Goal: Information Seeking & Learning: Find specific fact

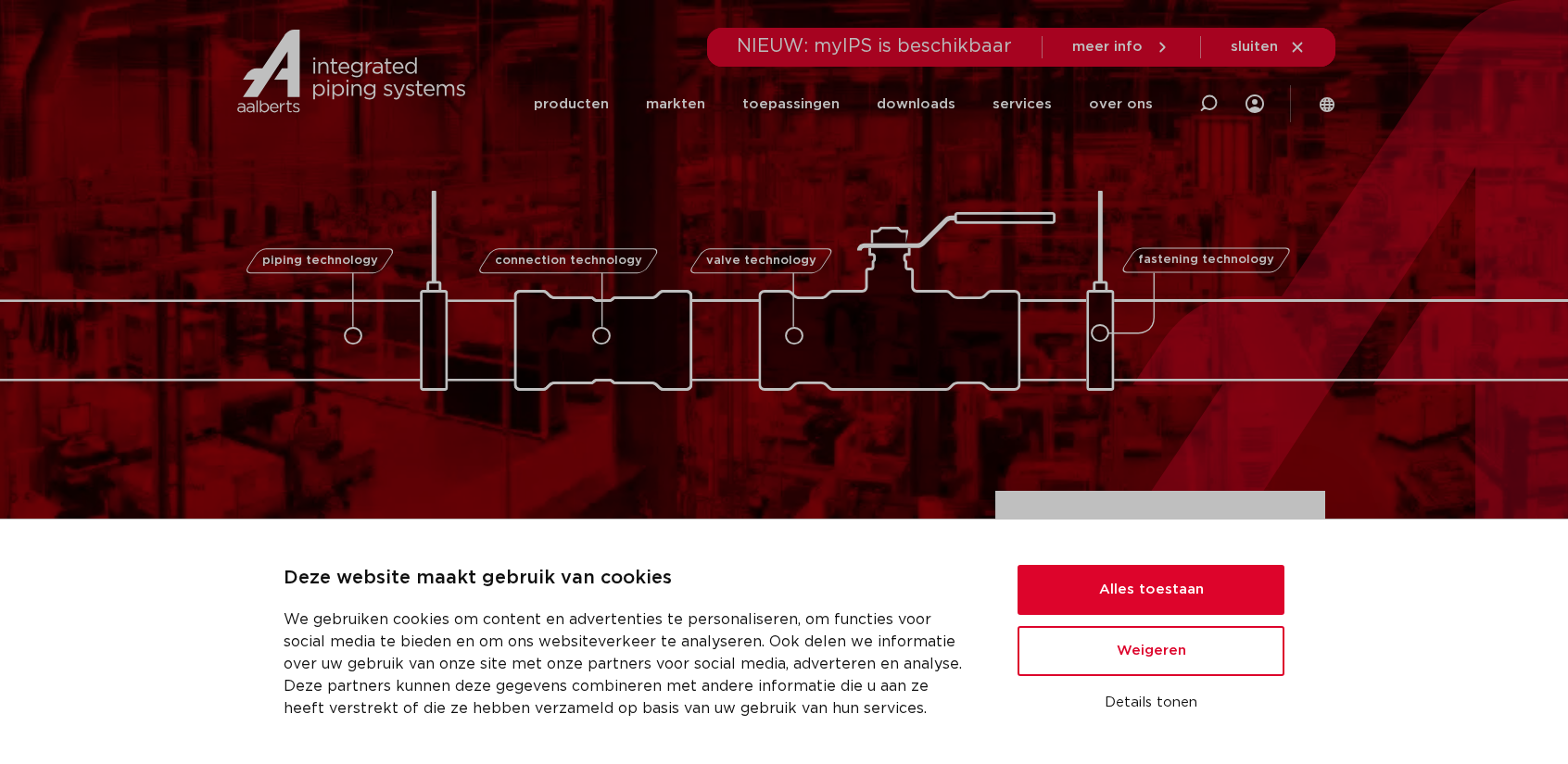
click at [1325, 106] on icon at bounding box center [1326, 104] width 14 height 14
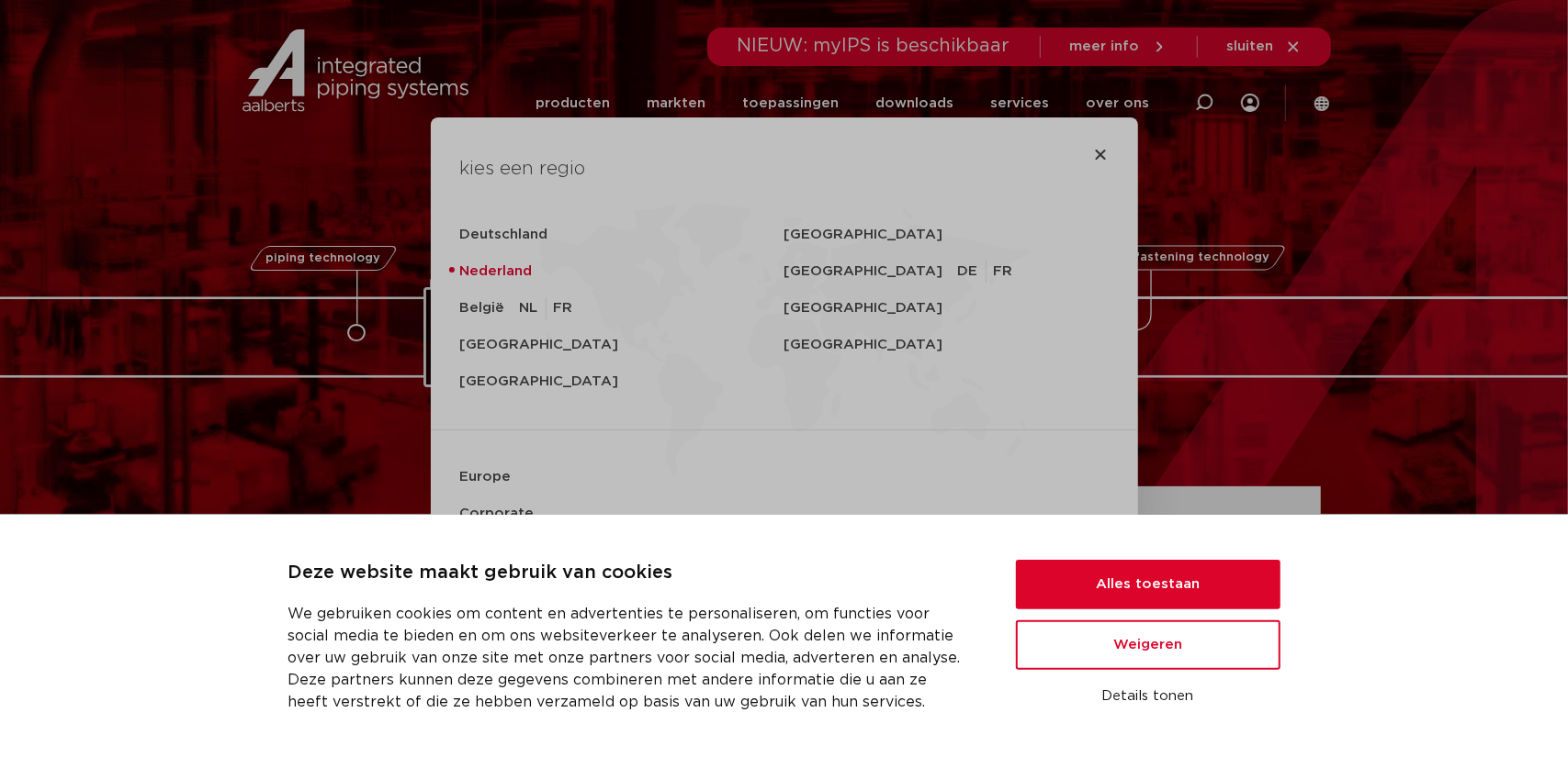
click at [1404, 179] on div "kies een regio [GEOGRAPHIC_DATA] [GEOGRAPHIC_DATA] [GEOGRAPHIC_DATA] [GEOGRAPHI…" at bounding box center [784, 378] width 1568 height 757
click at [1100, 150] on icon "Close" at bounding box center [1100, 154] width 14 height 14
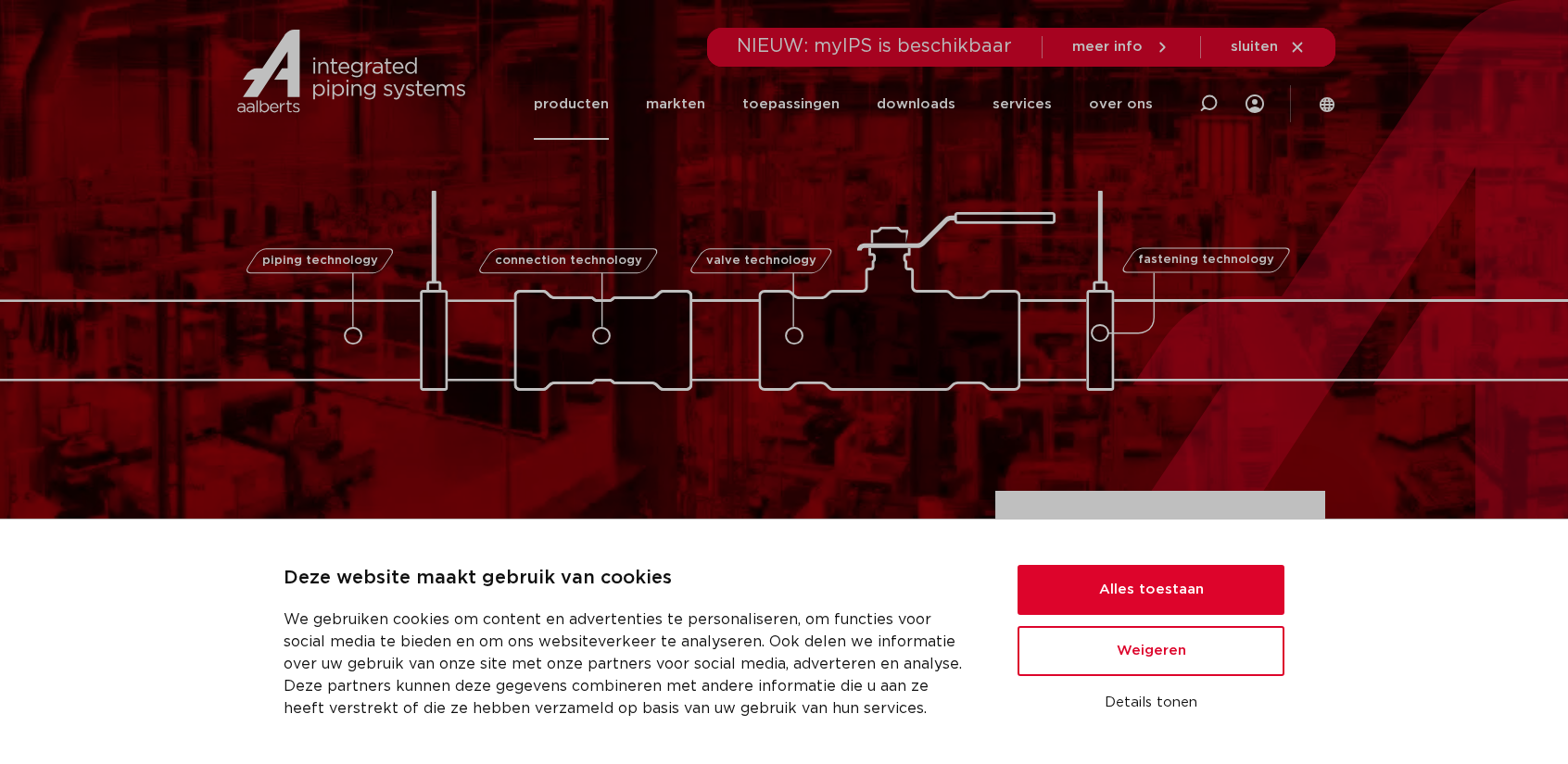
click at [596, 110] on link "producten" at bounding box center [572, 104] width 75 height 71
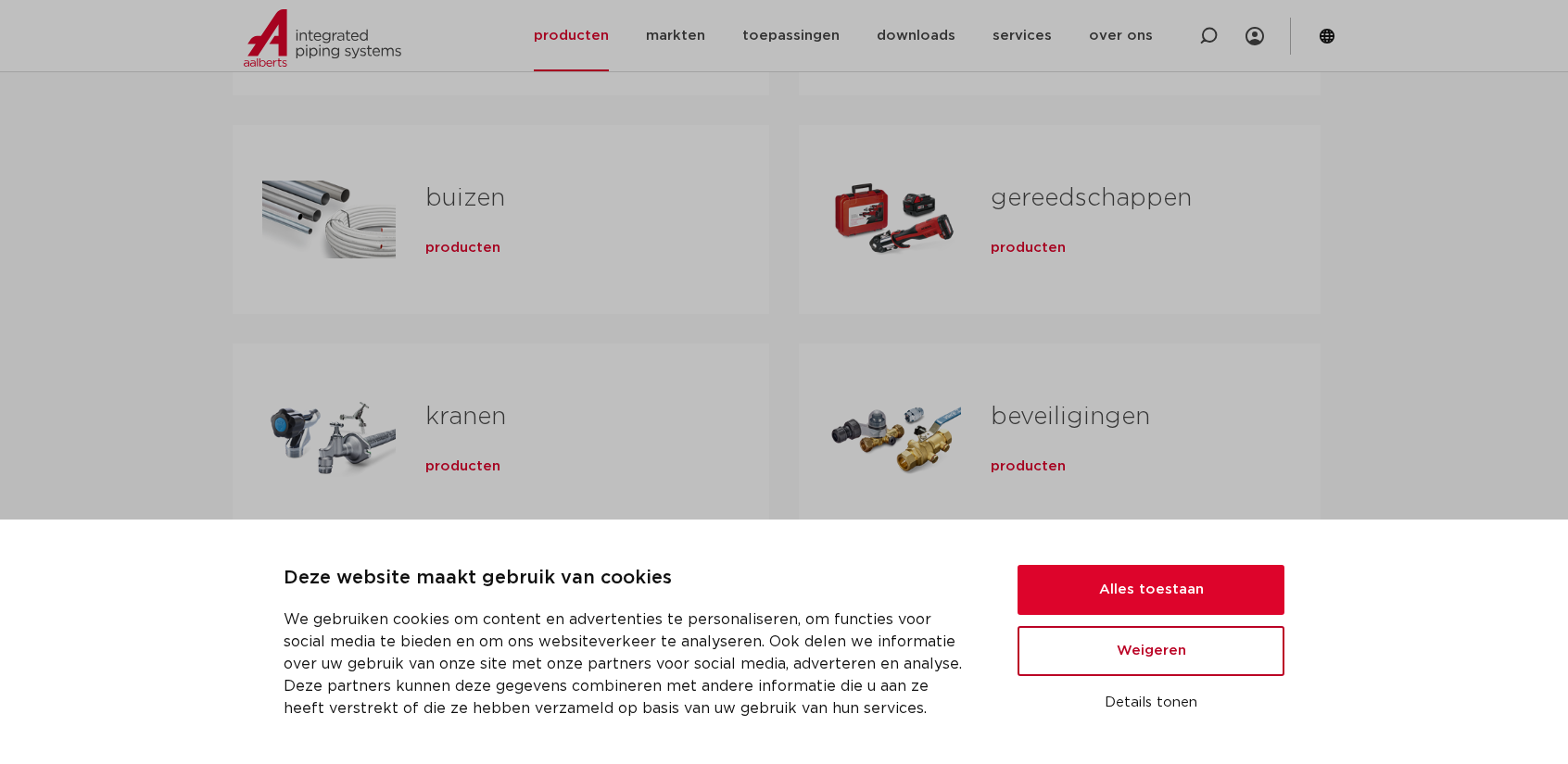
click at [1140, 663] on button "Weigeren" at bounding box center [1151, 651] width 267 height 50
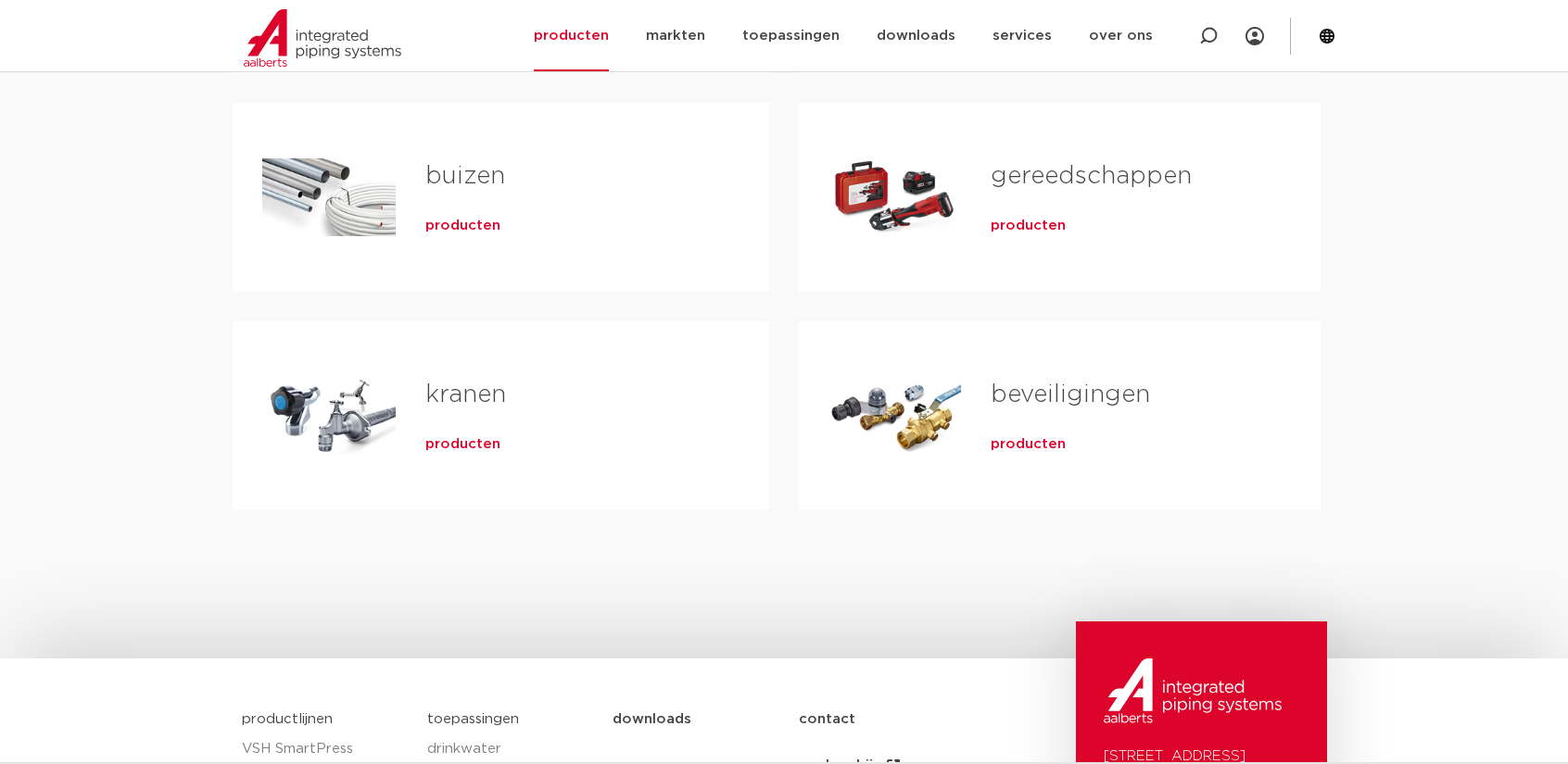
scroll to position [246, 0]
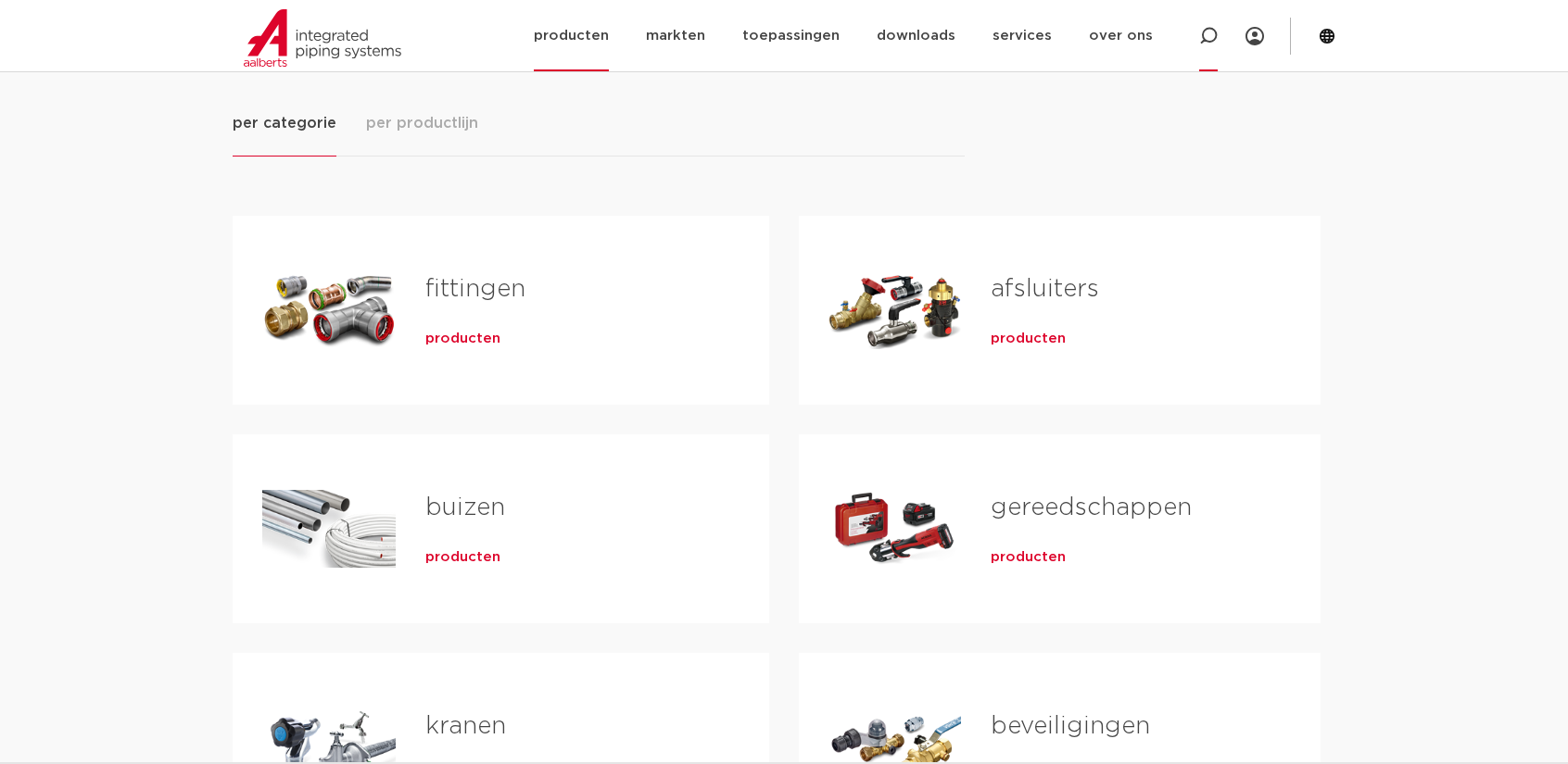
click at [1211, 39] on icon at bounding box center [1208, 35] width 18 height 18
click at [813, 30] on input "Zoeken" at bounding box center [932, 34] width 583 height 37
type input "broen"
click button "Zoeken" at bounding box center [0, 0] width 0 height 0
